Goal: Information Seeking & Learning: Understand process/instructions

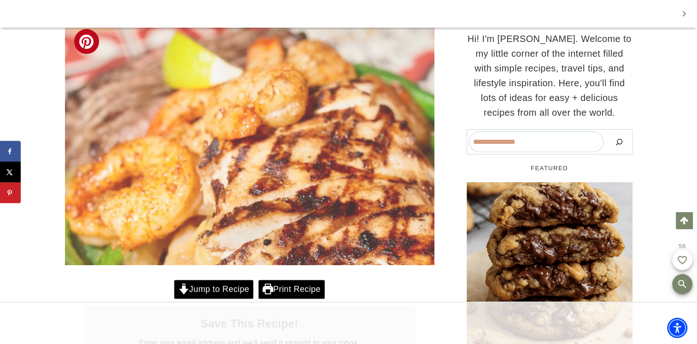
click at [219, 288] on link "Jump to Recipe" at bounding box center [213, 289] width 79 height 19
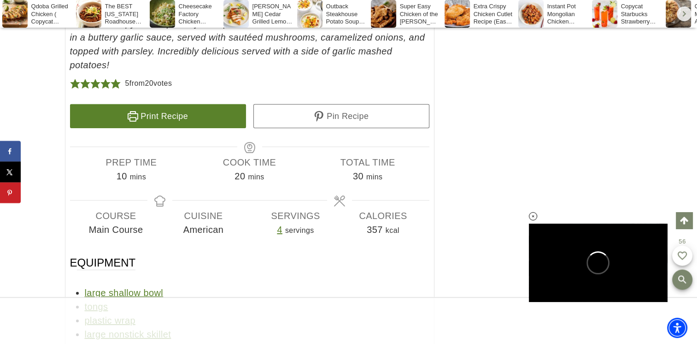
click at [166, 104] on link "Print Recipe" at bounding box center [158, 116] width 176 height 24
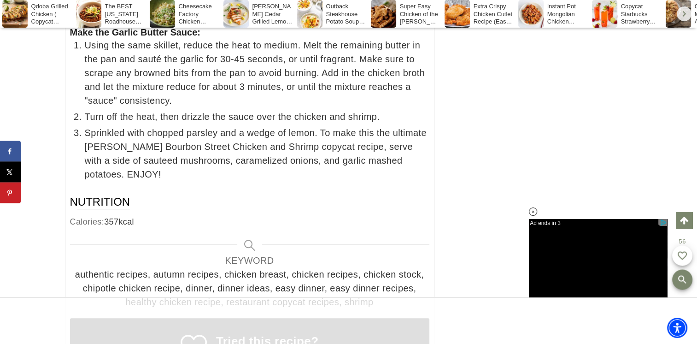
scroll to position [7576, 0]
